Goal: Task Accomplishment & Management: Use online tool/utility

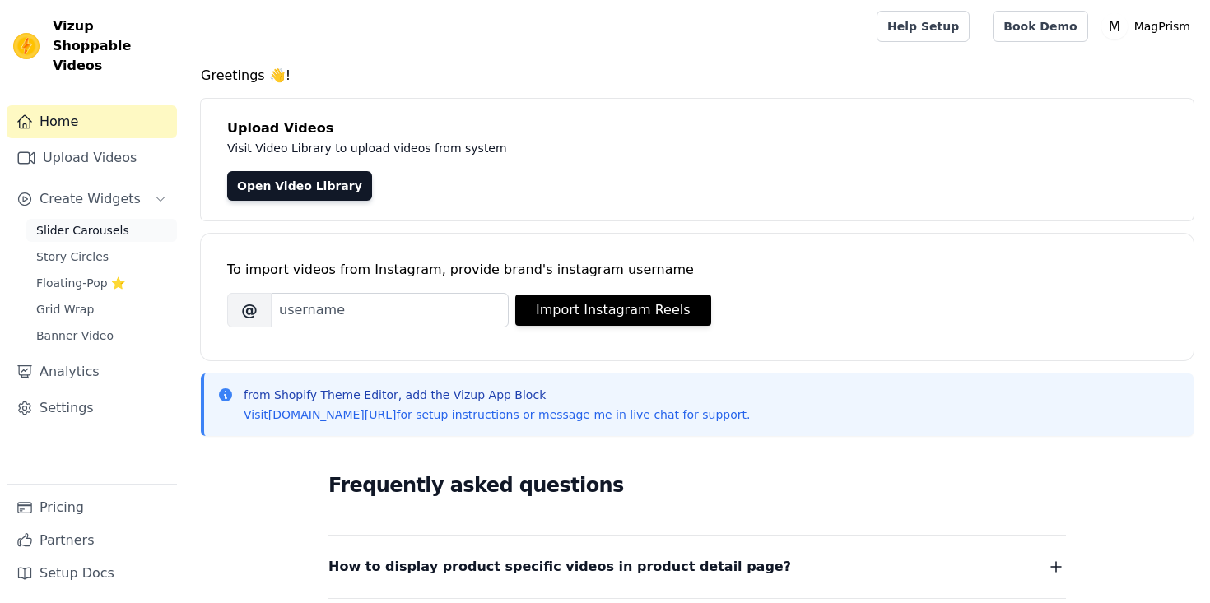
click at [99, 222] on span "Slider Carousels" at bounding box center [82, 230] width 93 height 16
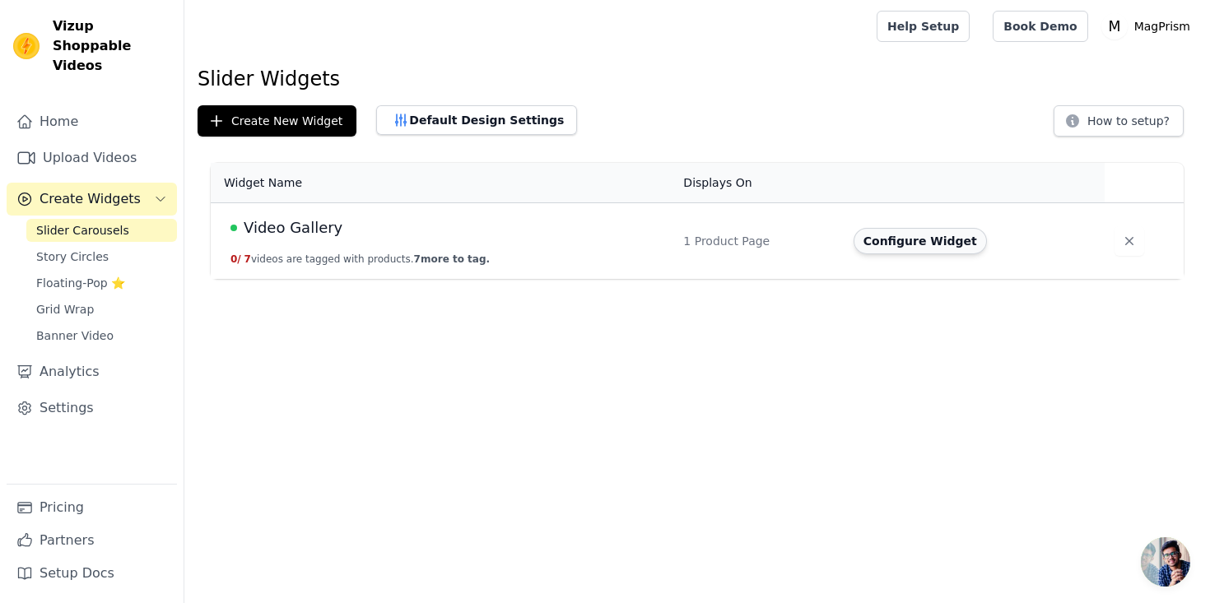
click at [893, 237] on button "Configure Widget" at bounding box center [920, 241] width 133 height 26
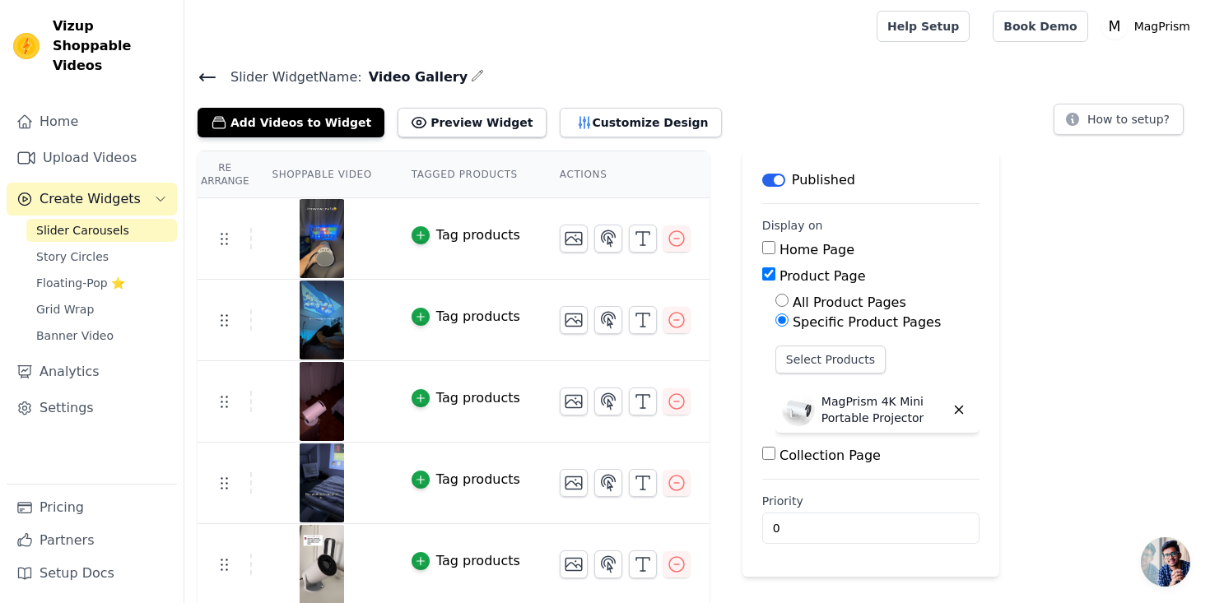
click at [765, 253] on input "Home Page" at bounding box center [768, 247] width 13 height 13
checkbox input "true"
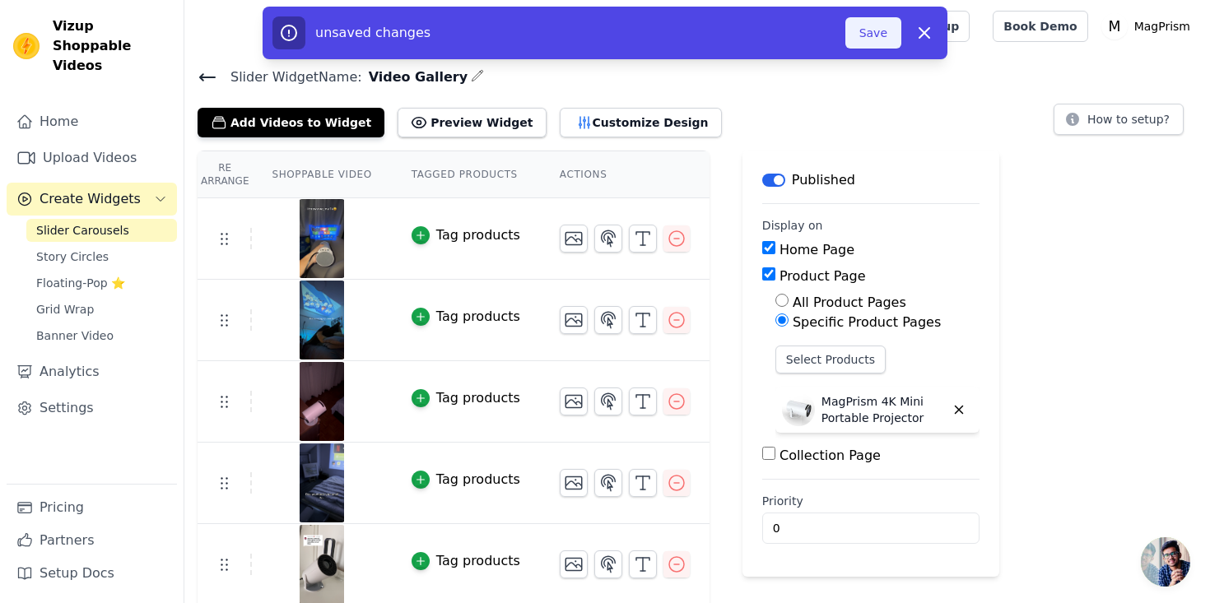
click at [865, 22] on button "Save" at bounding box center [873, 32] width 56 height 31
